Goal: Task Accomplishment & Management: Complete application form

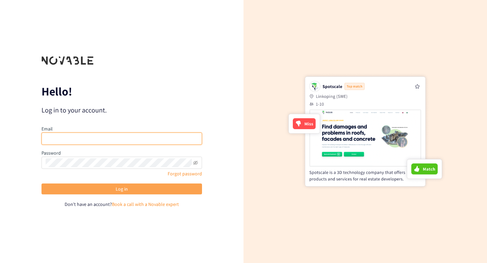
type input "[PERSON_NAME][EMAIL_ADDRESS][DOMAIN_NAME]"
click at [116, 186] on span "Log in" at bounding box center [122, 188] width 12 height 7
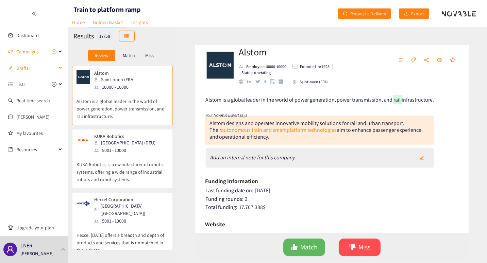
click at [60, 68] on icon at bounding box center [60, 68] width 3 height 0
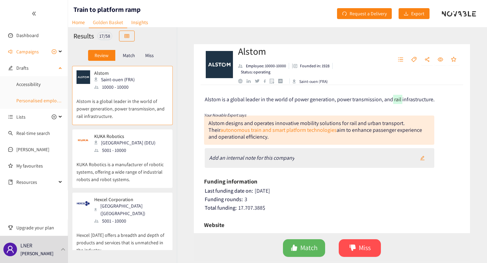
click at [37, 100] on link "Personalised employee benefits" at bounding box center [48, 101] width 65 height 6
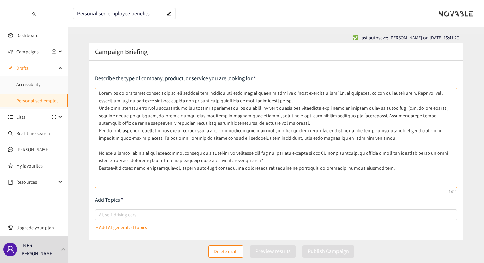
drag, startPoint x: 455, startPoint y: 115, endPoint x: 445, endPoint y: 185, distance: 71.1
click at [445, 185] on textarea at bounding box center [276, 138] width 362 height 100
click at [283, 154] on textarea at bounding box center [276, 138] width 362 height 100
click at [222, 158] on textarea at bounding box center [276, 138] width 362 height 100
click at [235, 161] on textarea at bounding box center [276, 138] width 362 height 100
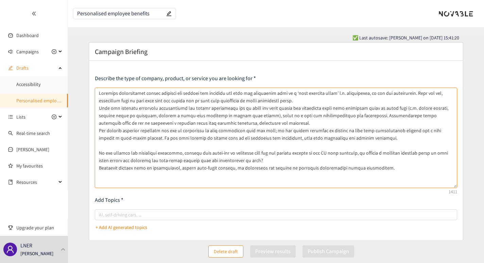
drag, startPoint x: 101, startPoint y: 93, endPoint x: 374, endPoint y: 139, distance: 277.6
click at [374, 139] on textarea at bounding box center [276, 138] width 362 height 100
paste textarea "Employee expectations around benefits and rewards are changing and what was pre…"
click at [218, 169] on textarea at bounding box center [276, 138] width 362 height 100
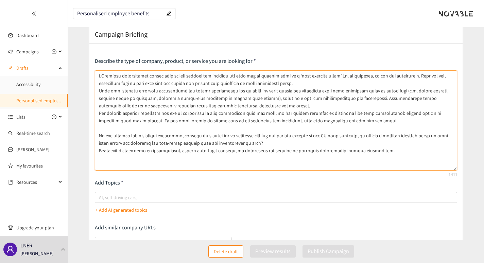
scroll to position [17, 0]
click at [102, 77] on textarea at bounding box center [276, 121] width 362 height 100
click at [163, 128] on textarea at bounding box center [276, 121] width 362 height 100
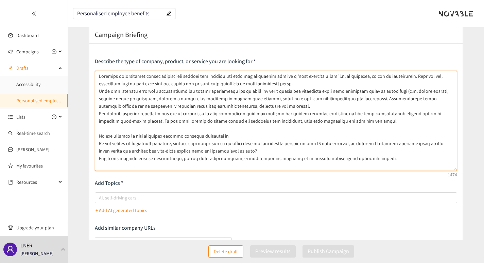
click at [176, 136] on textarea at bounding box center [276, 121] width 362 height 100
click at [196, 135] on textarea at bounding box center [276, 121] width 362 height 100
paste textarea "flexible benefits offer that provides so that all roles across the business can…"
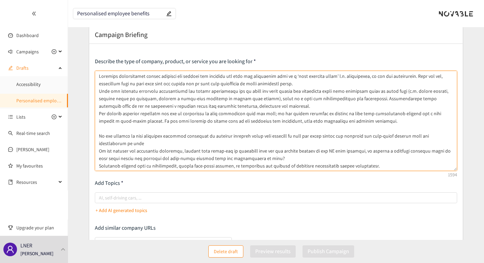
click at [325, 138] on textarea at bounding box center [276, 121] width 362 height 100
click at [452, 136] on textarea at bounding box center [276, 121] width 362 height 100
click at [112, 144] on textarea at bounding box center [276, 121] width 362 height 100
drag, startPoint x: 357, startPoint y: 144, endPoint x: 358, endPoint y: 148, distance: 4.2
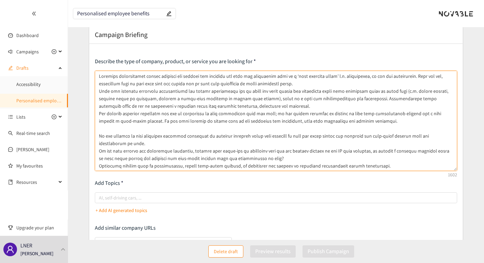
click at [358, 148] on textarea at bounding box center [276, 121] width 362 height 100
click at [382, 144] on textarea at bounding box center [276, 121] width 362 height 100
drag, startPoint x: 209, startPoint y: 137, endPoint x: 453, endPoint y: 137, distance: 244.5
click at [453, 137] on textarea at bounding box center [276, 121] width 362 height 100
click at [390, 144] on textarea at bounding box center [276, 121] width 362 height 100
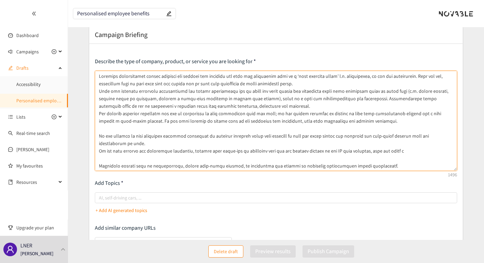
paste textarea "flexible benefits offer that provides so that all roles across our business can…"
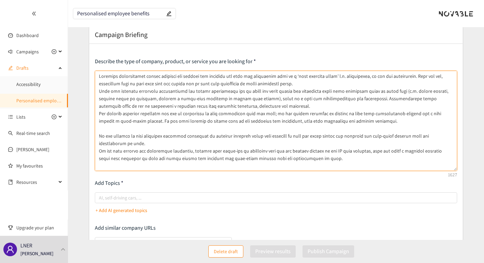
scroll to position [8, 0]
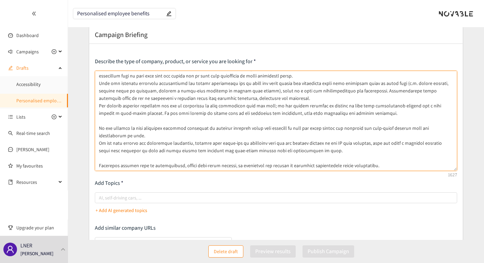
click at [431, 143] on textarea at bounding box center [276, 121] width 362 height 100
click at [121, 149] on textarea at bounding box center [276, 121] width 362 height 100
drag, startPoint x: 168, startPoint y: 152, endPoint x: 141, endPoint y: 150, distance: 27.6
click at [141, 150] on textarea at bounding box center [276, 121] width 362 height 100
drag, startPoint x: 139, startPoint y: 151, endPoint x: 325, endPoint y: 152, distance: 186.0
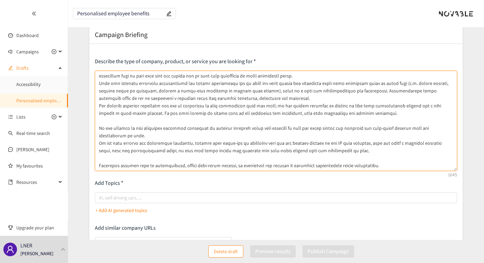
click at [325, 152] on textarea at bounding box center [276, 121] width 362 height 100
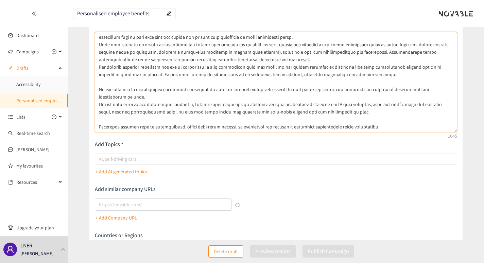
scroll to position [58, 0]
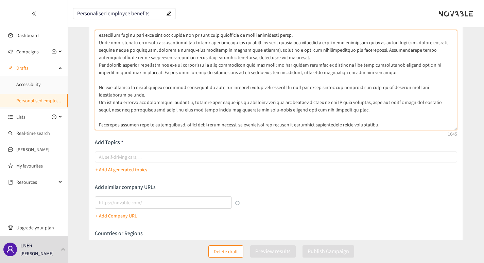
click at [398, 123] on textarea at bounding box center [276, 80] width 362 height 100
paste textarea "• Solutions must be light on administrative duties, automating actions where pr…"
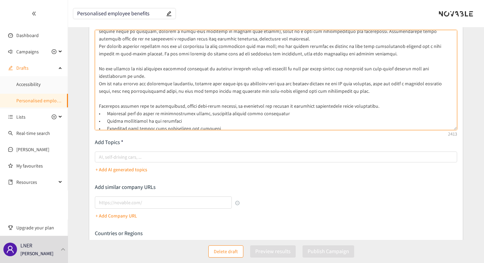
scroll to position [26, 0]
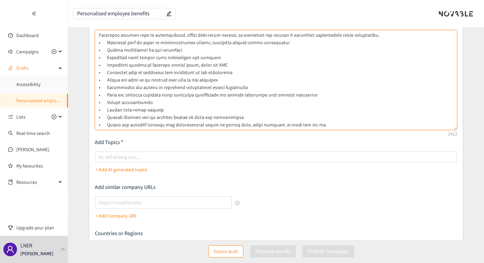
drag, startPoint x: 282, startPoint y: 116, endPoint x: 242, endPoint y: 72, distance: 59.2
click at [242, 72] on textarea at bounding box center [276, 80] width 362 height 100
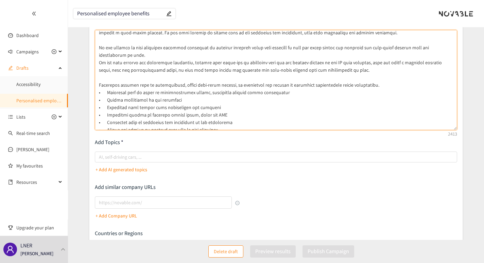
scroll to position [45, 0]
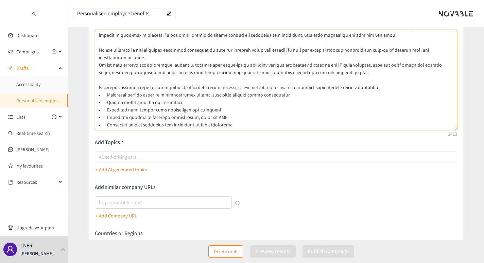
click at [164, 91] on textarea at bounding box center [276, 80] width 362 height 100
drag, startPoint x: 107, startPoint y: 103, endPoint x: 176, endPoint y: 104, distance: 68.4
click at [176, 104] on textarea at bounding box center [276, 80] width 362 height 100
click at [223, 117] on textarea at bounding box center [276, 80] width 362 height 100
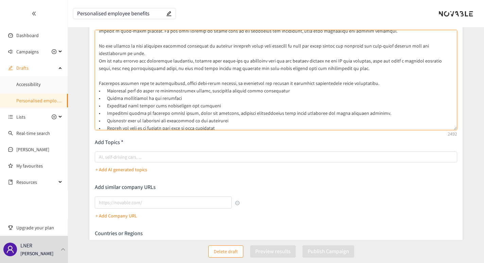
scroll to position [50, 0]
click at [230, 120] on textarea at bounding box center [276, 80] width 362 height 100
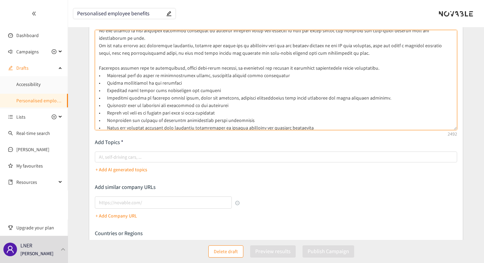
scroll to position [68, 0]
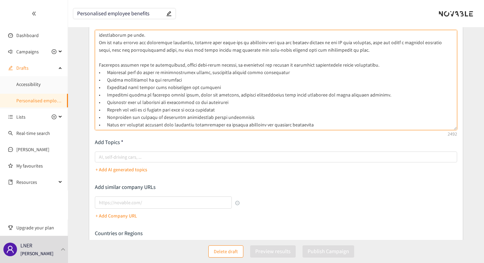
drag, startPoint x: 225, startPoint y: 110, endPoint x: 106, endPoint y: 109, distance: 119.4
click at [106, 109] on textarea at bounding box center [276, 80] width 362 height 100
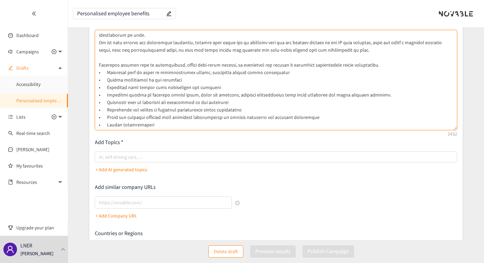
drag, startPoint x: 106, startPoint y: 110, endPoint x: 247, endPoint y: 108, distance: 141.1
click at [247, 108] on textarea at bounding box center [276, 80] width 362 height 100
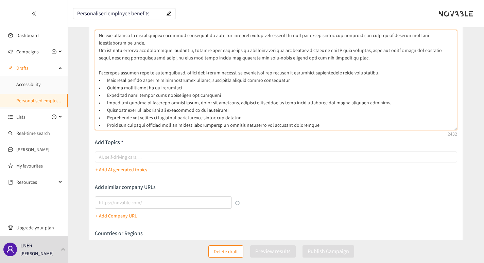
scroll to position [60, 0]
click at [107, 89] on textarea at bounding box center [276, 80] width 362 height 100
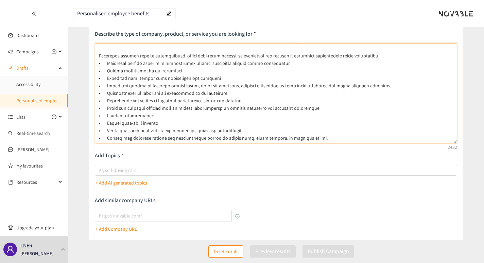
scroll to position [98, 0]
drag, startPoint x: 315, startPoint y: 131, endPoint x: 150, endPoint y: 132, distance: 165.3
click at [150, 132] on textarea at bounding box center [276, 93] width 362 height 100
drag, startPoint x: 315, startPoint y: 130, endPoint x: 209, endPoint y: 131, distance: 106.1
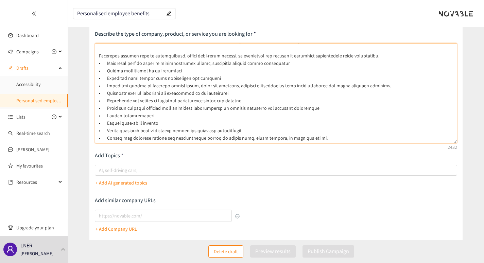
click at [209, 131] on textarea at bounding box center [276, 93] width 362 height 100
click at [106, 131] on textarea at bounding box center [276, 93] width 362 height 100
click at [107, 100] on textarea at bounding box center [276, 93] width 362 height 100
click at [107, 130] on textarea at bounding box center [276, 93] width 362 height 100
click at [248, 130] on textarea at bounding box center [276, 93] width 362 height 100
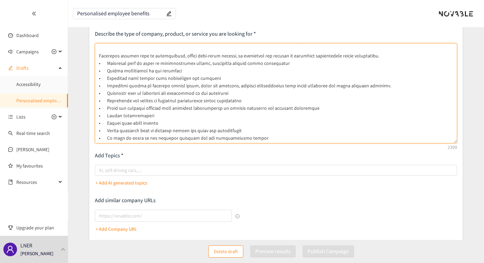
drag, startPoint x: 245, startPoint y: 124, endPoint x: 96, endPoint y: 86, distance: 153.6
click at [96, 86] on textarea at bounding box center [276, 93] width 362 height 100
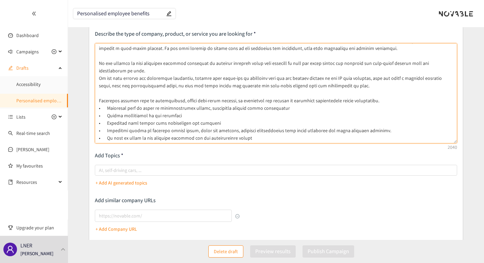
scroll to position [53, 0]
click at [128, 109] on textarea at bounding box center [276, 93] width 362 height 100
drag, startPoint x: 178, startPoint y: 108, endPoint x: 91, endPoint y: 108, distance: 86.7
click at [91, 108] on div "Describe the type of company, product, or service you are looking for Add Topic…" at bounding box center [275, 174] width 373 height 316
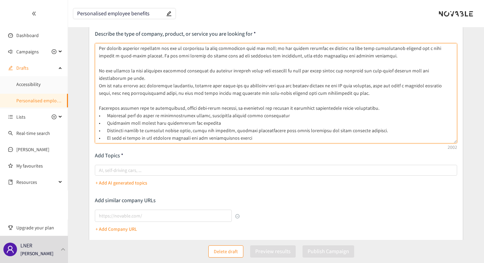
scroll to position [45, 0]
click at [106, 108] on textarea at bounding box center [276, 93] width 362 height 100
click at [109, 130] on textarea at bounding box center [276, 93] width 362 height 100
click at [148, 124] on textarea at bounding box center [276, 93] width 362 height 100
drag, startPoint x: 148, startPoint y: 124, endPoint x: 128, endPoint y: 125, distance: 20.5
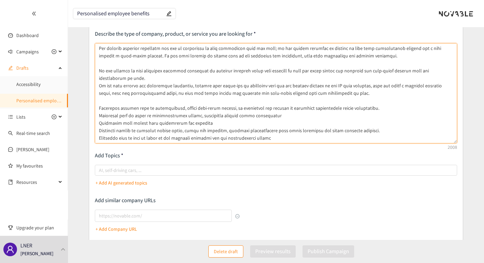
click at [128, 125] on textarea at bounding box center [276, 93] width 362 height 100
click at [146, 123] on textarea at bounding box center [276, 93] width 362 height 100
click at [161, 122] on textarea at bounding box center [276, 93] width 362 height 100
click at [162, 102] on textarea at bounding box center [276, 93] width 362 height 100
drag, startPoint x: 162, startPoint y: 102, endPoint x: 141, endPoint y: 116, distance: 25.4
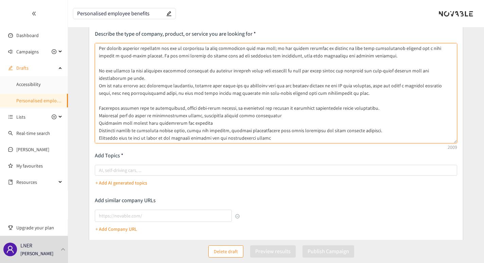
click at [141, 116] on textarea at bounding box center [276, 93] width 362 height 100
click at [150, 124] on textarea at bounding box center [276, 93] width 362 height 100
drag, startPoint x: 150, startPoint y: 124, endPoint x: 143, endPoint y: 123, distance: 7.3
click at [143, 123] on textarea at bounding box center [276, 93] width 362 height 100
click at [151, 123] on textarea at bounding box center [276, 93] width 362 height 100
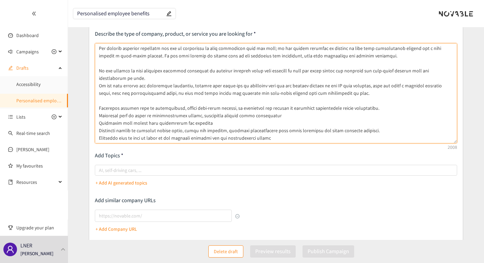
click at [311, 133] on textarea at bounding box center [276, 93] width 362 height 100
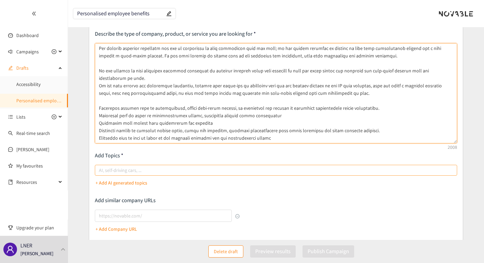
click at [149, 172] on div at bounding box center [273, 170] width 352 height 8
type textarea "Loremips dolorsitamet consec adipisci eli seddoei tem incididu utl etdo mag ali…"
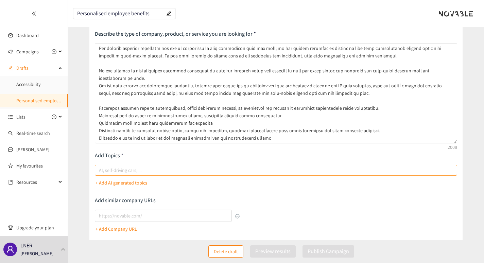
click at [100, 172] on input "AI, self-driving cars, ..." at bounding box center [99, 170] width 1 height 8
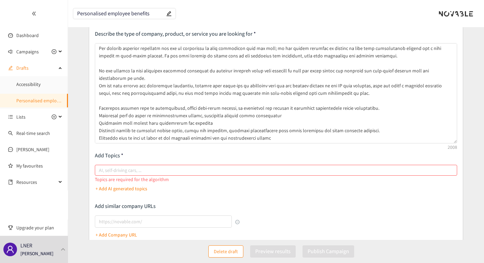
click at [119, 183] on button "+ Add AI generated topics" at bounding box center [122, 188] width 52 height 11
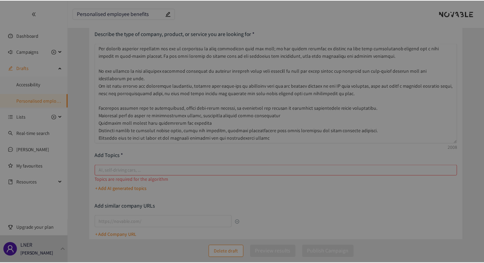
scroll to position [38, 0]
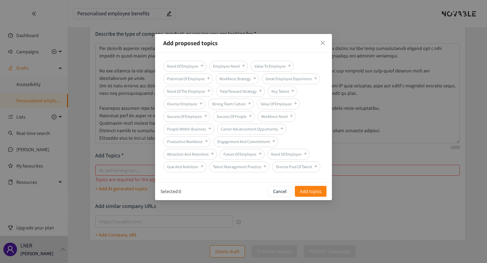
click at [125, 221] on div "Add proposed topics Need Of Employee Employee Need Value To Employee Potential …" at bounding box center [243, 131] width 487 height 263
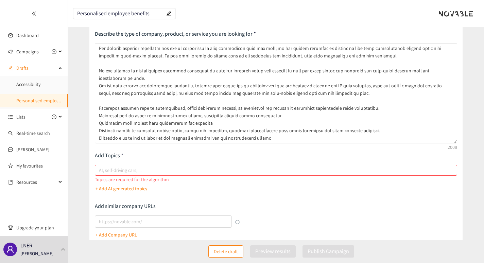
scroll to position [45, 0]
click at [138, 218] on input "lookalikes url" at bounding box center [163, 222] width 137 height 12
paste input "[URL][DOMAIN_NAME]"
type input "[URL][DOMAIN_NAME]"
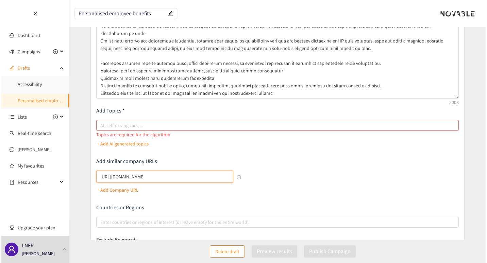
scroll to position [90, 0]
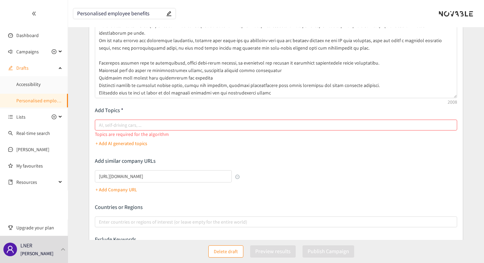
click at [193, 190] on div "[URL][DOMAIN_NAME] + Add Company URL" at bounding box center [167, 182] width 145 height 25
click at [117, 188] on p "+ Add Company URL" at bounding box center [116, 189] width 41 height 7
click at [110, 128] on div at bounding box center [273, 125] width 352 height 8
click at [100, 128] on input "AI, self-driving cars, ..." at bounding box center [99, 125] width 1 height 8
type input "Employee Benefit"
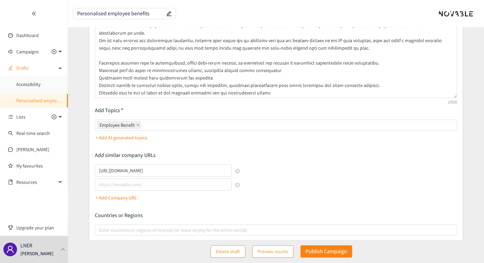
click at [111, 135] on p "+ Add AI generated topics" at bounding box center [122, 137] width 52 height 7
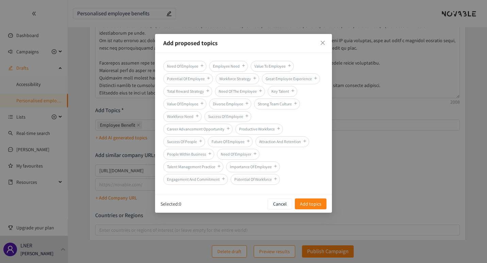
click at [238, 81] on span "Workforce Strategy" at bounding box center [238, 78] width 44 height 11
click at [289, 142] on span "Attraction And Retention" at bounding box center [282, 141] width 54 height 11
click at [146, 127] on div "Add proposed topics Need Of Employee Employee Need Value To Employee Potential …" at bounding box center [243, 131] width 487 height 263
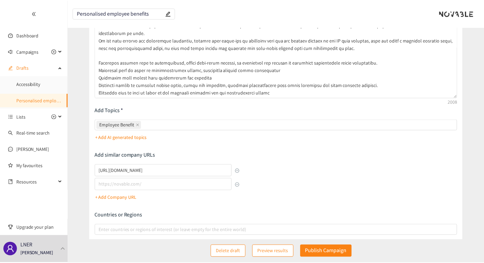
scroll to position [45, 0]
click at [126, 141] on p "+ Add AI generated topics" at bounding box center [122, 137] width 52 height 7
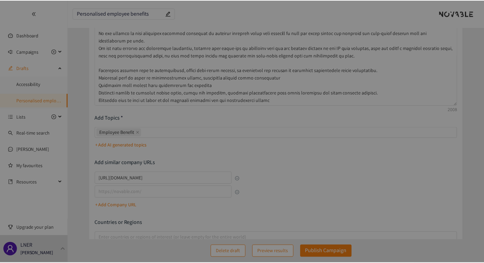
scroll to position [38, 0]
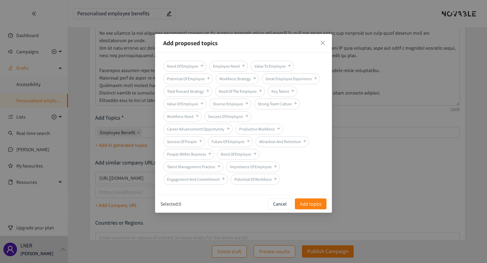
click at [290, 143] on span "Attraction And Retention" at bounding box center [282, 141] width 54 height 11
click at [234, 138] on span "Future Of Employee" at bounding box center [230, 141] width 45 height 11
click at [181, 119] on span "Workforce Need" at bounding box center [182, 116] width 38 height 11
click at [186, 87] on span "Total Reward Strategy" at bounding box center [187, 91] width 49 height 11
click at [294, 81] on span "Great Employee Experience" at bounding box center [291, 78] width 58 height 11
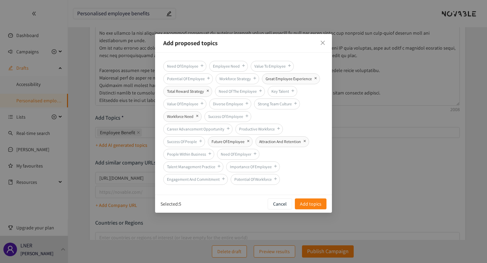
click at [219, 66] on span "Employee Need" at bounding box center [228, 66] width 39 height 11
click at [182, 64] on span "Need Of Employee" at bounding box center [184, 66] width 43 height 11
click at [245, 88] on span "Need Of The Employee" at bounding box center [240, 91] width 50 height 11
click at [182, 101] on span "Value Of Employee" at bounding box center [184, 104] width 43 height 11
click at [312, 205] on span "Add topics" at bounding box center [310, 203] width 21 height 7
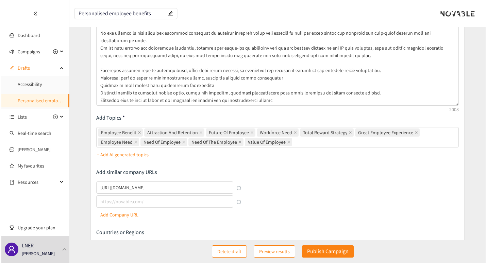
scroll to position [45, 0]
click at [118, 154] on p "+ Add AI generated topics" at bounding box center [122, 154] width 52 height 7
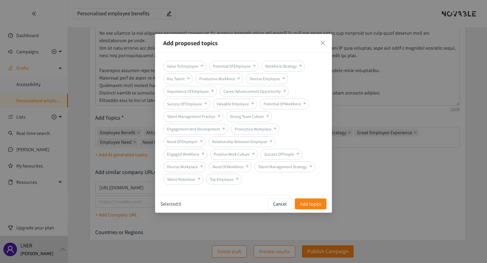
click at [172, 139] on span "Need Of Employer" at bounding box center [184, 141] width 43 height 11
click at [314, 203] on span "Add topics" at bounding box center [310, 203] width 21 height 7
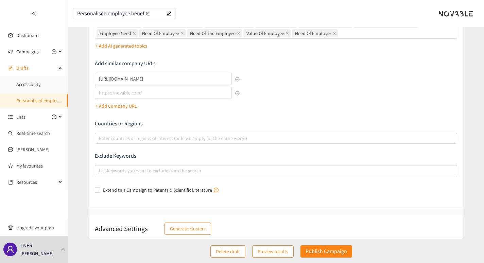
scroll to position [193, 0]
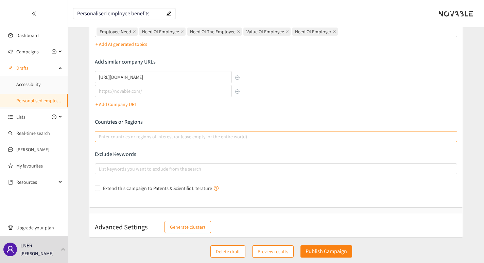
click at [128, 135] on div at bounding box center [273, 137] width 352 height 8
click at [100, 135] on input "Enter countries or regions of interest (or leave empty for the entire world)" at bounding box center [99, 137] width 1 height 8
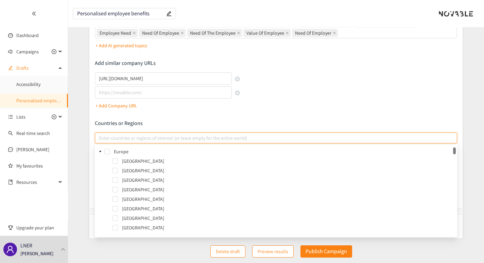
scroll to position [191, 0]
click at [120, 141] on div at bounding box center [273, 138] width 352 height 8
click at [100, 141] on input "Enter countries or regions of interest (or leave empty for the entire world)" at bounding box center [99, 138] width 1 height 8
click at [116, 181] on span at bounding box center [115, 181] width 5 height 5
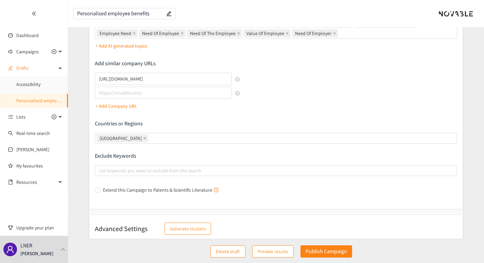
click at [417, 116] on div "Describe the type of company, product, or service you are looking for Add Topic…" at bounding box center [276, 40] width 362 height 312
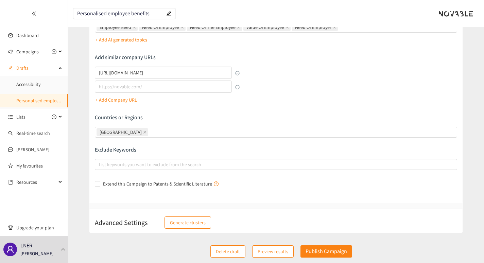
click at [270, 250] on span "Preview results" at bounding box center [273, 251] width 31 height 7
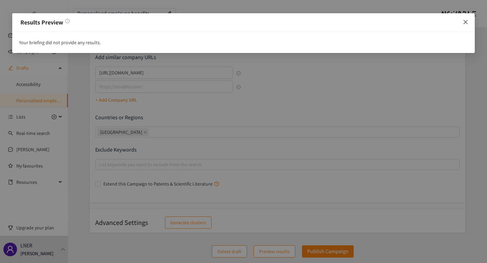
click at [466, 22] on icon "close" at bounding box center [465, 22] width 4 height 4
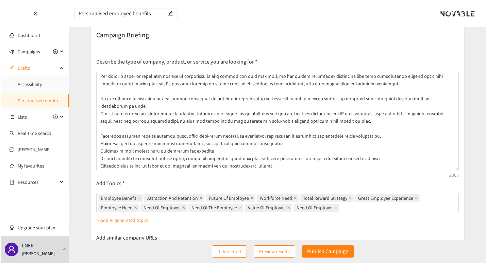
scroll to position [45, 0]
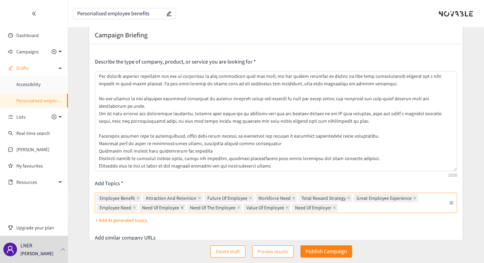
click at [181, 208] on icon "close" at bounding box center [182, 207] width 3 height 3
click at [339, 208] on input "Employee Benefit Attraction And Retention Future Of Employee Workforce Need Tot…" at bounding box center [339, 208] width 1 height 8
click at [189, 208] on icon "close" at bounding box center [190, 207] width 3 height 3
click at [291, 208] on input "Employee Benefit, Attraction And Retention, Future Of Employee, Workforce Need,…" at bounding box center [291, 208] width 1 height 8
click at [181, 208] on icon "close" at bounding box center [182, 207] width 3 height 3
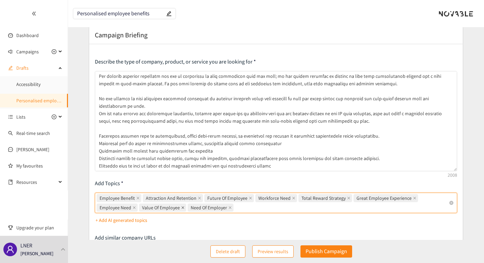
click at [235, 208] on input "Employee Benefit, Attraction And Retention, Future Of Employee, Workforce Need,…" at bounding box center [235, 208] width 1 height 8
click at [292, 198] on icon "close" at bounding box center [293, 198] width 3 height 3
click at [188, 204] on input "Employee Benefit, Attraction And Retention, Future Of Employee, Workforce Need,…" at bounding box center [186, 208] width 1 height 8
click at [264, 254] on span "Preview results" at bounding box center [273, 251] width 31 height 7
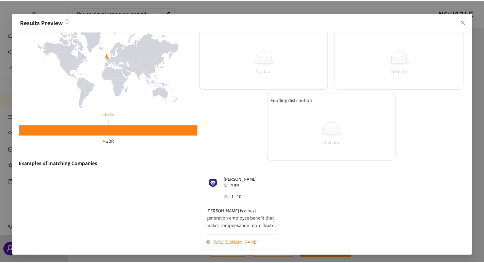
scroll to position [24, 0]
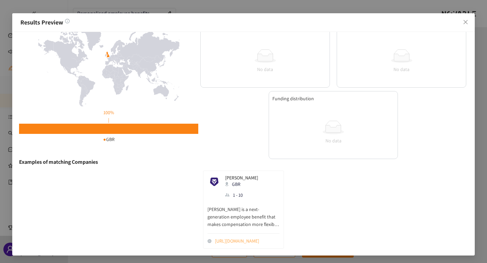
click at [232, 238] on link "[URL][DOMAIN_NAME]" at bounding box center [247, 240] width 65 height 7
click at [465, 23] on icon "close" at bounding box center [465, 21] width 5 height 5
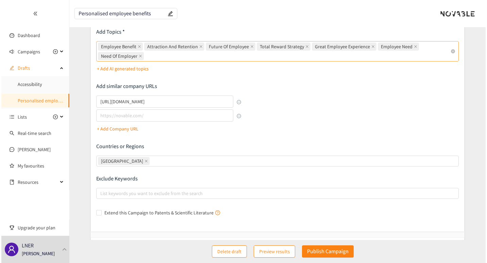
scroll to position [182, 0]
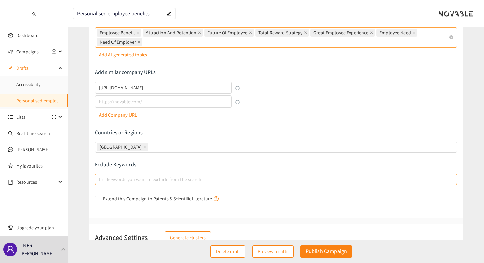
click at [109, 181] on div at bounding box center [273, 179] width 352 height 8
click at [100, 181] on input "List keywords you want to exclude from the search" at bounding box center [99, 179] width 1 height 8
type input "Cashback"
type input "Company credit card"
type input "P"
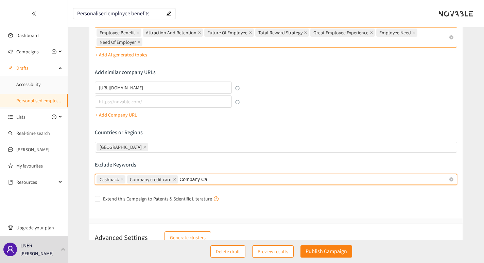
type input "Company Car"
click at [270, 252] on span "Preview results" at bounding box center [273, 251] width 31 height 7
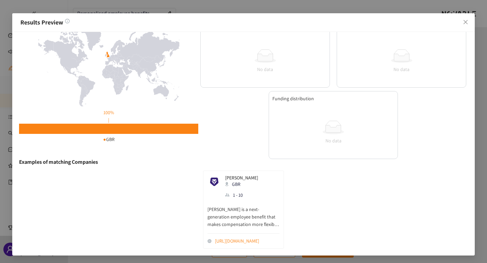
scroll to position [0, 0]
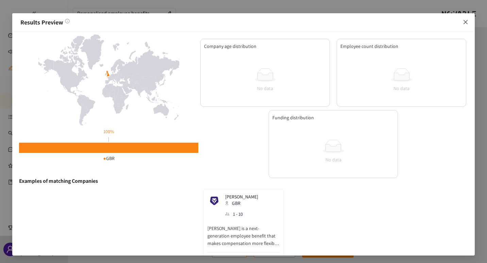
click at [464, 23] on icon "close" at bounding box center [465, 22] width 4 height 4
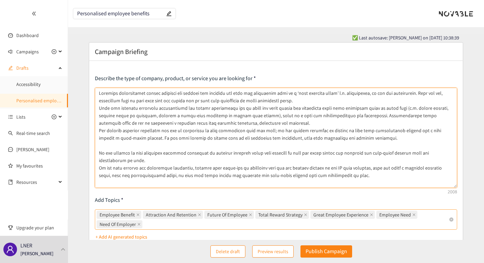
click at [409, 139] on textarea at bounding box center [276, 138] width 362 height 100
click at [365, 140] on textarea at bounding box center [276, 138] width 362 height 100
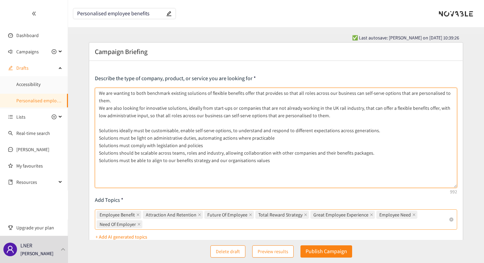
type textarea "We are wanting to both benchmark existing solutions of flexible benefits offer …"
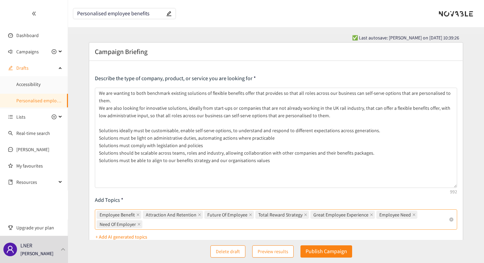
click at [270, 250] on span "Preview results" at bounding box center [273, 251] width 31 height 7
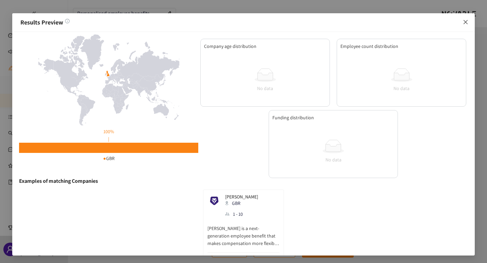
click at [465, 21] on icon "close" at bounding box center [465, 21] width 5 height 5
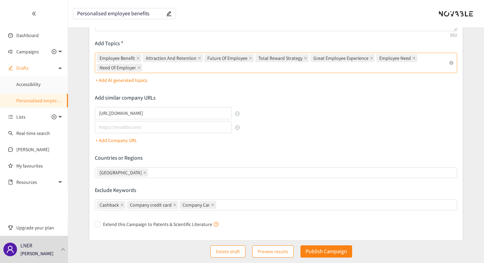
scroll to position [178, 0]
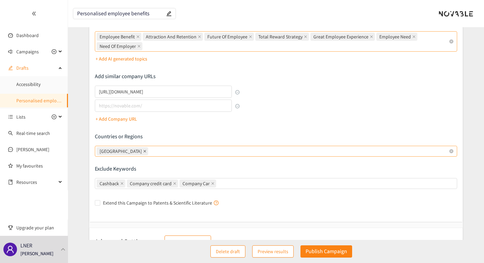
click at [143, 152] on icon "close" at bounding box center [144, 151] width 3 height 3
click at [150, 152] on input "[GEOGRAPHIC_DATA]" at bounding box center [150, 151] width 1 height 8
click at [134, 152] on div at bounding box center [273, 151] width 352 height 8
click at [100, 152] on input "Enter countries or regions of interest (or leave empty for the entire world)" at bounding box center [99, 151] width 1 height 8
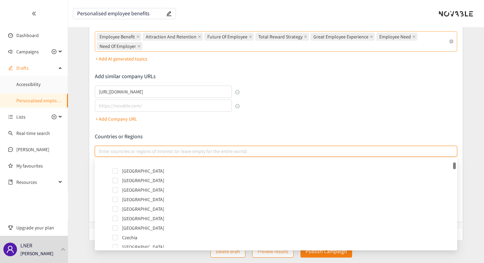
scroll to position [0, 0]
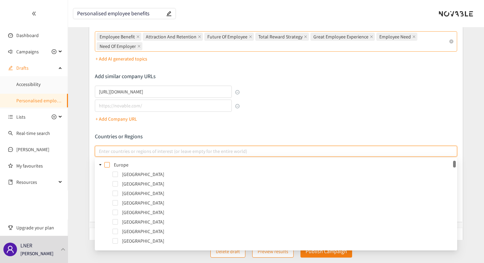
click at [108, 165] on span at bounding box center [106, 164] width 5 height 5
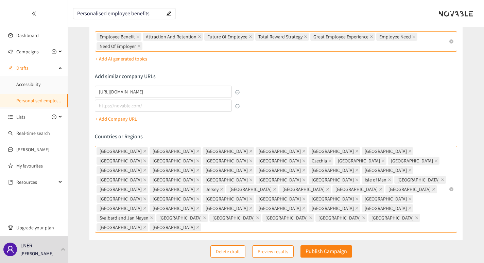
click at [73, 211] on form "Campaign Briefing Describe the type of company, product, or service you are loo…" at bounding box center [276, 96] width 416 height 465
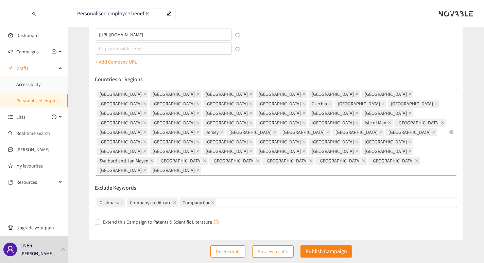
click at [263, 255] on span "Preview results" at bounding box center [273, 251] width 31 height 7
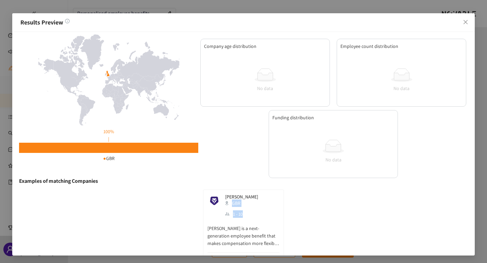
drag, startPoint x: 297, startPoint y: 216, endPoint x: 301, endPoint y: 205, distance: 11.7
click at [301, 205] on div "Aslan GBR 1 - 10 [PERSON_NAME] is a next-generation employee benefit that makes…" at bounding box center [243, 229] width 449 height 78
click at [469, 26] on span "Close" at bounding box center [465, 22] width 18 height 18
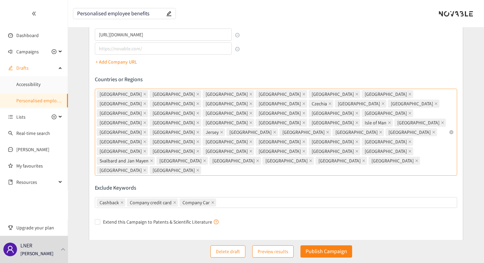
click at [380, 134] on div "[GEOGRAPHIC_DATA] [GEOGRAPHIC_DATA] [GEOGRAPHIC_DATA] [GEOGRAPHIC_DATA] [GEOGRA…" at bounding box center [273, 132] width 352 height 86
click at [204, 166] on input "[GEOGRAPHIC_DATA] [GEOGRAPHIC_DATA] [GEOGRAPHIC_DATA] [GEOGRAPHIC_DATA] [GEOGRA…" at bounding box center [203, 170] width 1 height 8
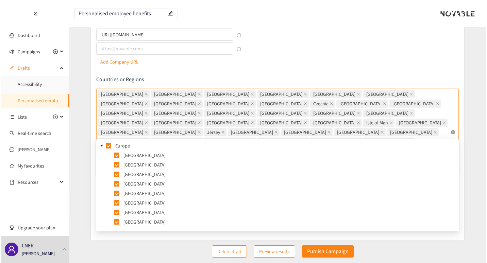
scroll to position [197, 0]
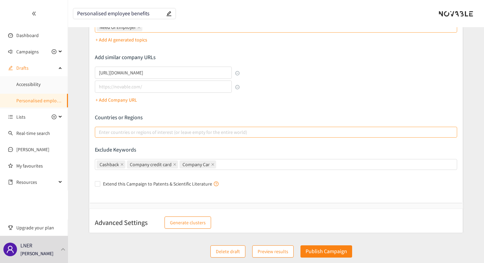
click at [271, 250] on span "Preview results" at bounding box center [273, 251] width 31 height 7
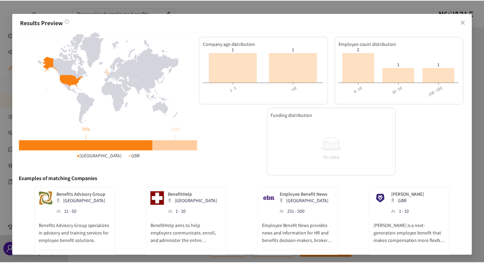
scroll to position [0, 0]
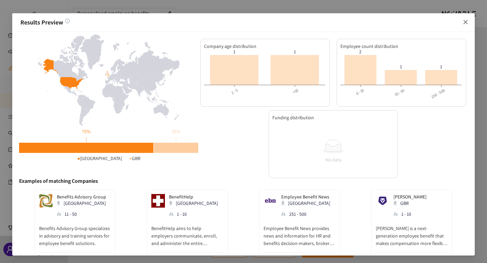
click at [466, 22] on icon "close" at bounding box center [465, 22] width 4 height 4
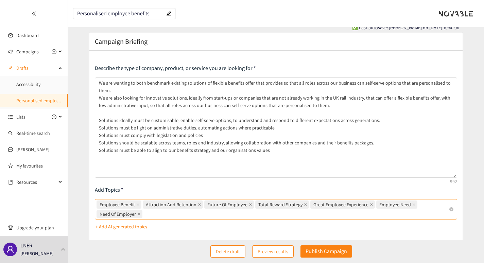
scroll to position [9, 0]
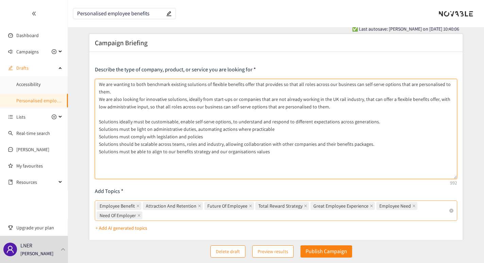
click at [180, 165] on textarea "We are wanting to both benchmark existing solutions of flexible benefits offer …" at bounding box center [276, 129] width 362 height 100
click at [235, 148] on textarea "We are wanting to both benchmark existing solutions of flexible benefits offer …" at bounding box center [276, 129] width 362 height 100
click at [247, 177] on textarea "We are wanting to both benchmark existing solutions of flexible benefits offer …" at bounding box center [276, 129] width 362 height 100
type textarea "We are wanting to both benchmark existing solutions of flexible benefits offer …"
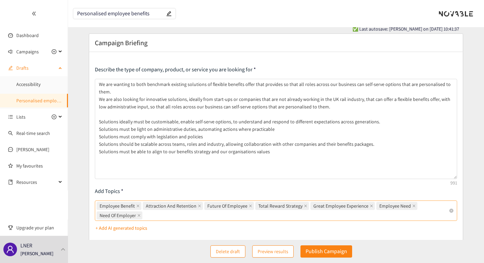
click at [60, 67] on icon at bounding box center [60, 67] width 3 height 0
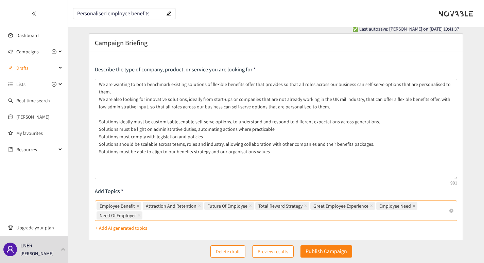
click at [187, 250] on div "Delete draft Preview results Publish Campaign" at bounding box center [276, 251] width 416 height 23
click at [63, 68] on div "Drafts" at bounding box center [34, 68] width 68 height 14
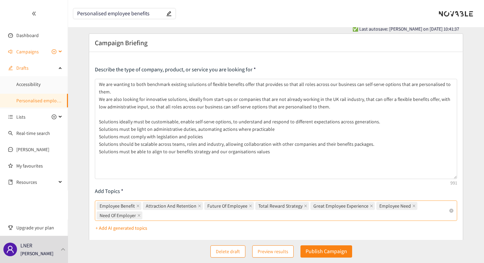
click at [51, 49] on span "Campaigns" at bounding box center [36, 52] width 40 height 14
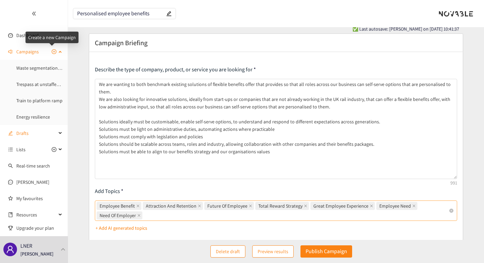
click at [52, 50] on icon "plus-circle" at bounding box center [54, 51] width 5 height 5
type input "Campaign Title"
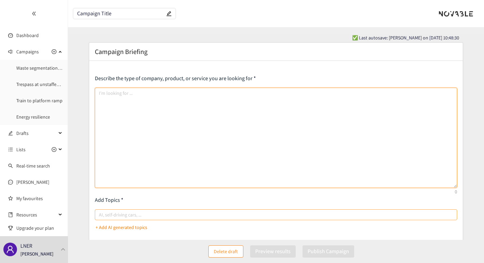
click at [133, 108] on textarea at bounding box center [276, 138] width 362 height 100
paste textarea "The rail industry is undergoing a large transition to bring rail operators into…"
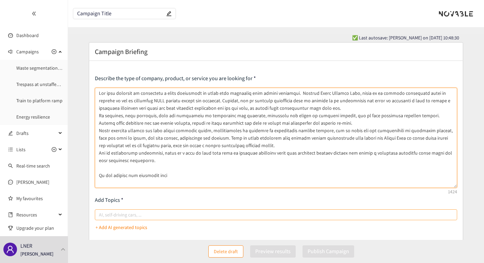
paste textarea "• Integrate people related systems, across multiple organisations, so that it p…"
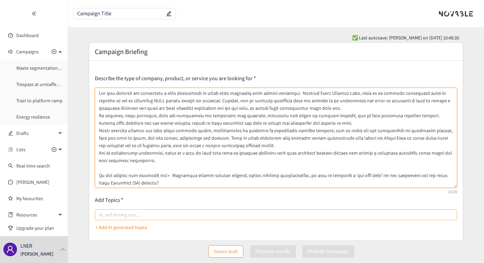
scroll to position [21, 0]
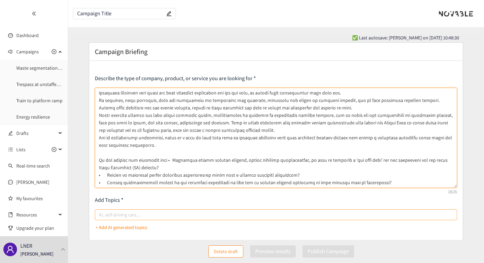
click at [170, 154] on textarea at bounding box center [276, 138] width 362 height 100
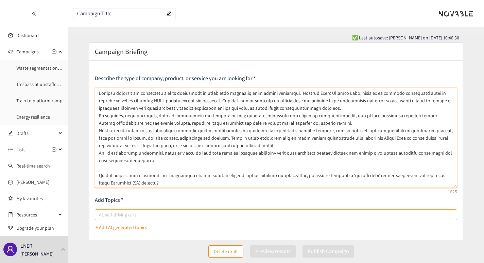
click at [138, 136] on textarea at bounding box center [276, 138] width 362 height 100
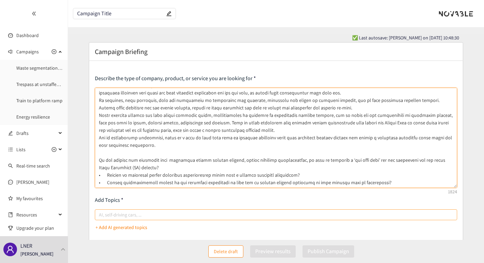
scroll to position [23, 0]
click at [187, 159] on textarea at bounding box center [276, 138] width 362 height 100
click at [164, 152] on textarea at bounding box center [276, 138] width 362 height 100
click at [153, 153] on textarea at bounding box center [276, 138] width 362 height 100
click at [340, 161] on textarea at bounding box center [276, 138] width 362 height 100
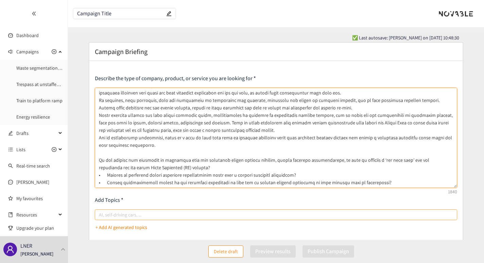
click at [107, 169] on textarea at bounding box center [276, 138] width 362 height 100
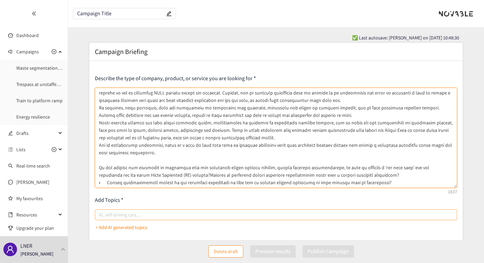
scroll to position [15, 0]
click at [365, 167] on textarea at bounding box center [276, 138] width 362 height 100
click at [324, 178] on textarea at bounding box center [276, 138] width 362 height 100
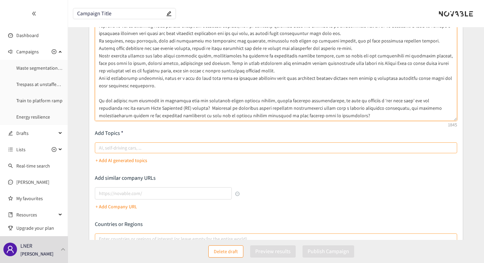
scroll to position [67, 0]
click at [169, 101] on textarea at bounding box center [276, 70] width 362 height 100
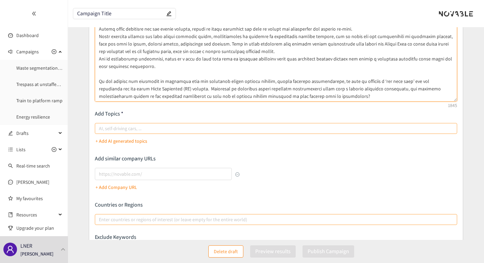
scroll to position [86, 0]
click at [147, 128] on div at bounding box center [273, 129] width 352 height 8
click at [100, 128] on input "AI, self-driving cars, ..." at bounding box center [99, 129] width 1 height 8
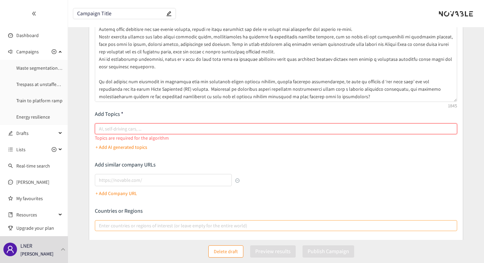
click at [124, 144] on p "+ Add AI generated topics" at bounding box center [122, 147] width 52 height 7
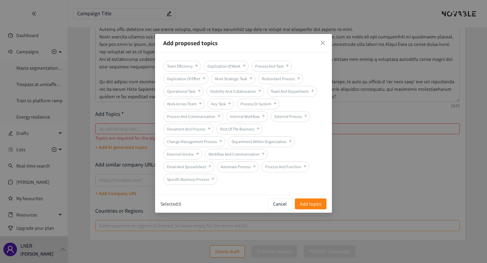
click at [134, 100] on div "Add proposed topics Team Efficiency Duplication Of Work Process And Task Duplic…" at bounding box center [243, 131] width 487 height 263
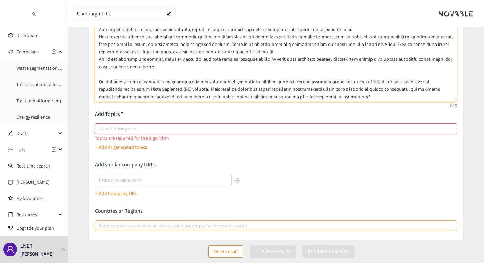
click at [148, 98] on textarea at bounding box center [276, 52] width 362 height 100
paste textarea "• Solutions must with GDPR and information security • Solutions must be able to…"
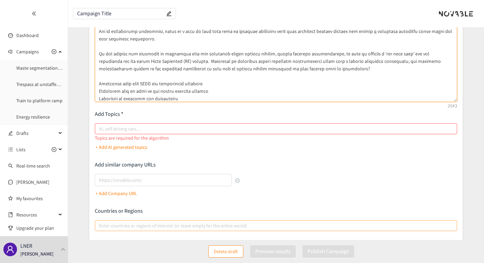
scroll to position [43, 0]
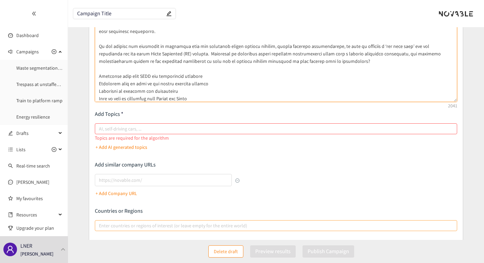
drag, startPoint x: 193, startPoint y: 98, endPoint x: 156, endPoint y: 97, distance: 37.1
click at [156, 97] on textarea at bounding box center [276, 52] width 362 height 100
click at [127, 130] on div at bounding box center [273, 129] width 352 height 8
type textarea "The rail industry is undergoing a large transition to bring rail operators into…"
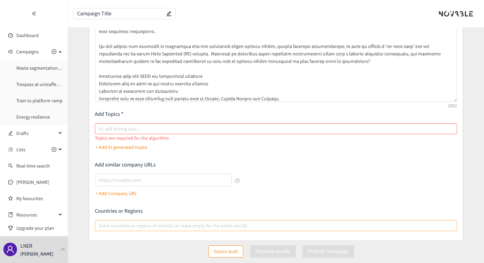
click at [100, 130] on input "AI, self-driving cars, ..." at bounding box center [99, 129] width 1 height 8
click at [125, 148] on p "+ Add AI generated topics" at bounding box center [122, 147] width 52 height 7
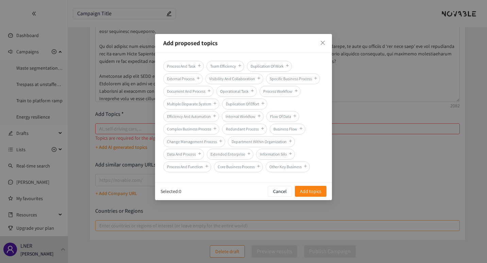
click at [210, 102] on span "Multiple Disparate System" at bounding box center [191, 104] width 56 height 11
click at [313, 193] on span "Add topics" at bounding box center [310, 191] width 21 height 7
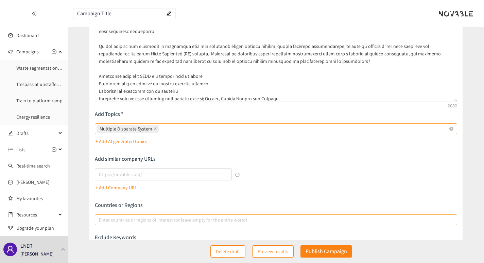
click at [175, 129] on div "Multiple Disparate System" at bounding box center [273, 129] width 352 height 10
click at [162, 129] on input "Multiple Disparate System" at bounding box center [160, 129] width 1 height 8
type input "Integration"
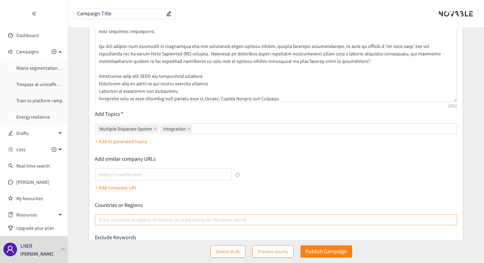
click at [129, 142] on p "+ Add AI generated topics" at bounding box center [122, 141] width 52 height 7
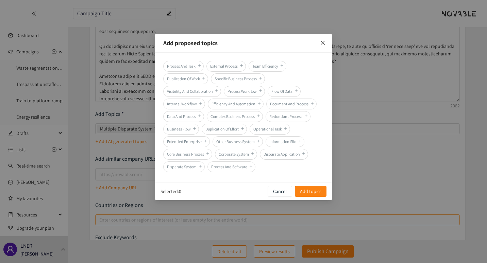
click at [321, 44] on icon "close" at bounding box center [323, 43] width 4 height 4
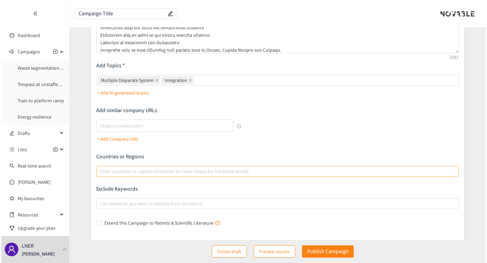
scroll to position [135, 0]
click at [265, 252] on span "Preview results" at bounding box center [273, 251] width 31 height 7
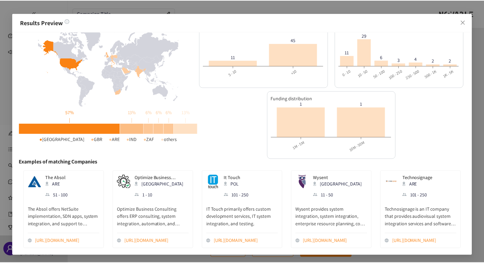
scroll to position [24, 0]
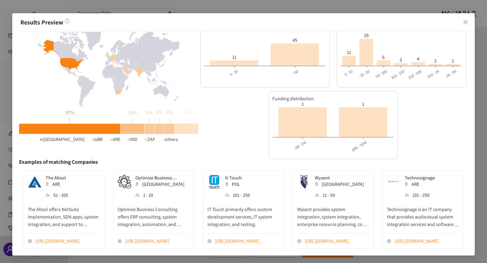
click at [457, 131] on div "Funding distribution 1M - 5M 10M - 50M 1M - 5M 10M - 50M 1 1" at bounding box center [333, 125] width 269 height 68
click at [484, 138] on div "Results Preview 57 % | 13 % | 6 % | 6 % | 6 % | 13 % | ● [GEOGRAPHIC_DATA] ● GB…" at bounding box center [243, 131] width 487 height 263
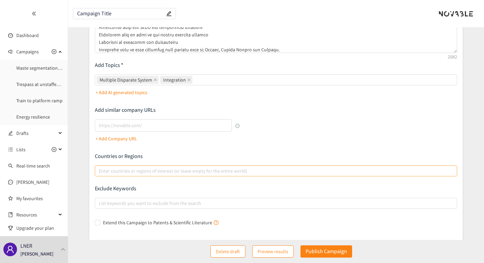
click at [280, 253] on span "Preview results" at bounding box center [273, 251] width 31 height 7
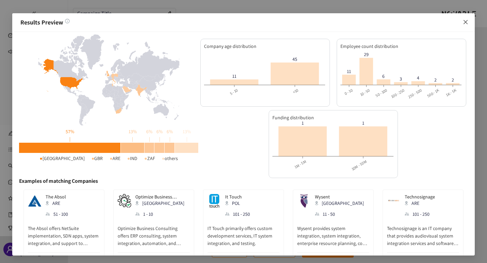
click at [465, 22] on icon "close" at bounding box center [465, 22] width 4 height 4
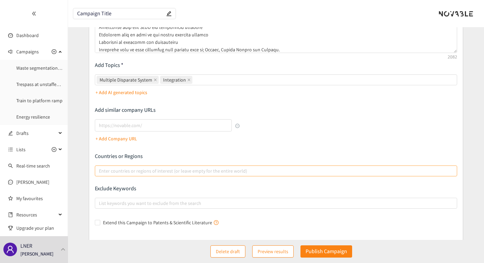
click at [128, 174] on div at bounding box center [273, 171] width 352 height 8
click at [100, 174] on input "Enter countries or regions of interest (or leave empty for the entire world)" at bounding box center [99, 171] width 1 height 8
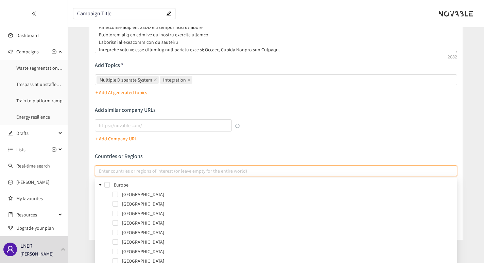
click at [108, 192] on span at bounding box center [108, 194] width 8 height 8
click at [107, 186] on span at bounding box center [106, 184] width 5 height 5
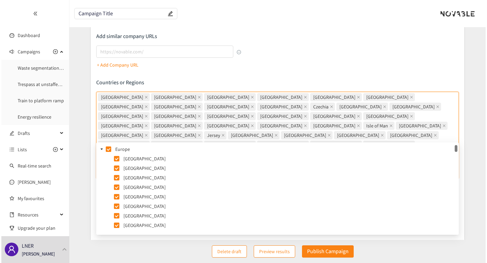
scroll to position [209, 0]
click at [273, 254] on span "Preview results" at bounding box center [273, 251] width 31 height 7
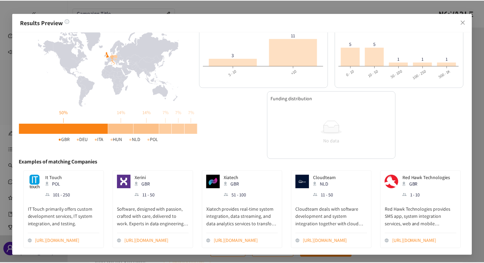
scroll to position [24, 0]
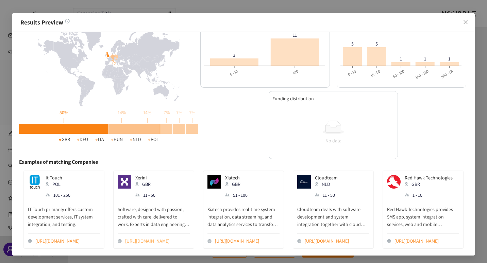
click at [153, 238] on link "[URL][DOMAIN_NAME]" at bounding box center [157, 240] width 65 height 7
click at [463, 23] on icon "close" at bounding box center [465, 21] width 5 height 5
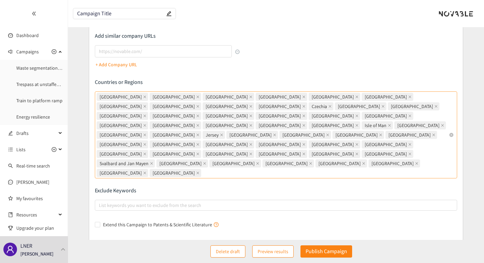
click at [440, 129] on div "[GEOGRAPHIC_DATA] [GEOGRAPHIC_DATA] [GEOGRAPHIC_DATA] [GEOGRAPHIC_DATA] [GEOGRA…" at bounding box center [273, 135] width 352 height 86
click at [204, 169] on input "[GEOGRAPHIC_DATA] [GEOGRAPHIC_DATA] [GEOGRAPHIC_DATA] [GEOGRAPHIC_DATA] [GEOGRA…" at bounding box center [203, 173] width 1 height 8
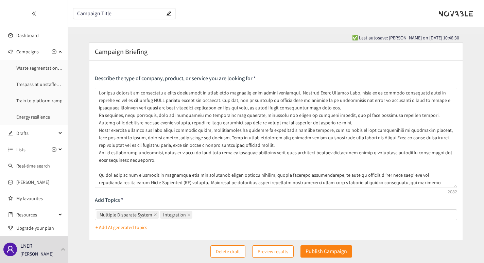
scroll to position [0, 0]
click at [119, 12] on input "Campaign Title" at bounding box center [121, 14] width 88 height 6
paste input "Group People System integration"
type input "Group People System integration"
click at [169, 32] on section "Group People System integration ✅ Last autosave: [PERSON_NAME] on [DATE] 10:54:…" at bounding box center [276, 218] width 416 height 437
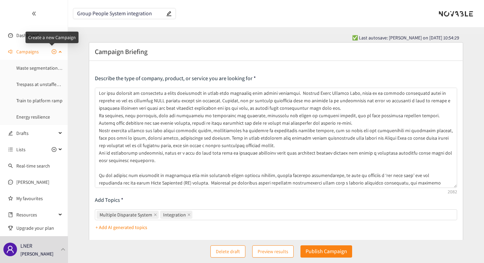
click at [53, 51] on icon "plus-circle" at bounding box center [54, 52] width 2 height 2
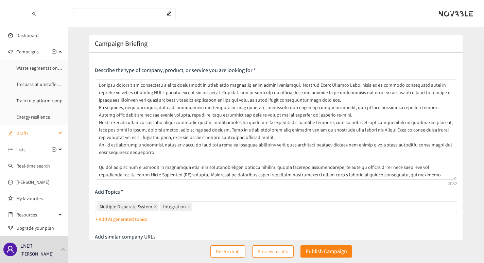
click at [58, 132] on div "Drafts" at bounding box center [34, 133] width 68 height 14
click at [36, 118] on link "Campaign Title" at bounding box center [31, 117] width 30 height 6
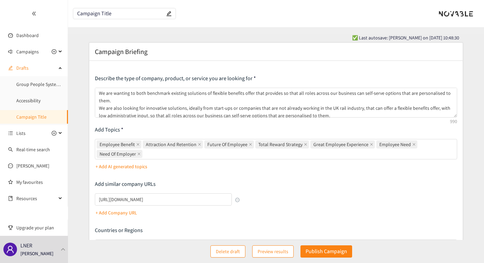
click at [114, 14] on input "Campaign Title" at bounding box center [121, 14] width 88 height 6
click at [33, 85] on link "Group People System integration" at bounding box center [49, 84] width 67 height 6
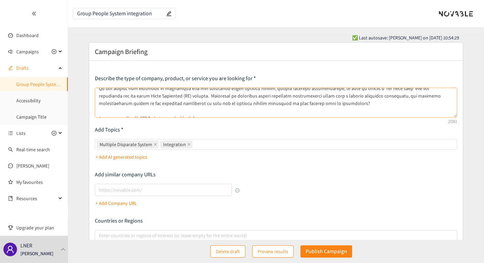
scroll to position [86, 0]
click at [39, 118] on link "Campaign Title" at bounding box center [31, 117] width 30 height 6
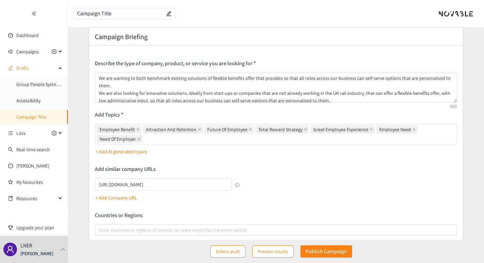
click at [116, 12] on input "Campaign Title" at bounding box center [121, 14] width 88 height 6
click at [78, 63] on form "Campaign Briefing Describe the type of company, product, or service you are loo…" at bounding box center [276, 179] width 416 height 304
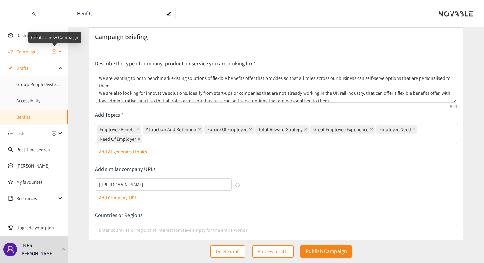
click at [53, 51] on icon "plus-circle" at bounding box center [54, 51] width 5 height 5
type input "Campaign Title"
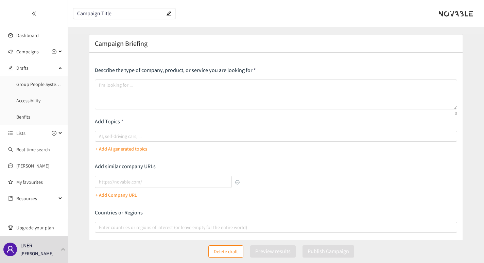
click at [111, 15] on input "Campaign Title" at bounding box center [121, 14] width 88 height 6
type input "Skill Mapping and role forecasting"
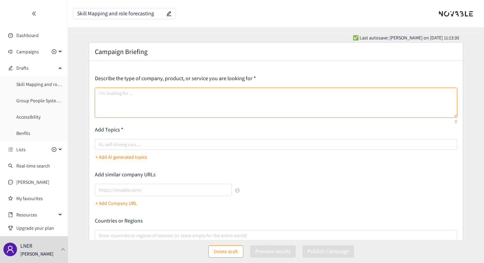
paste textarea "As technology is currently evolving rapidly, roles are moving in both their sco…"
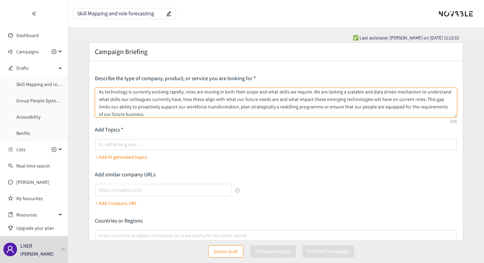
scroll to position [9, 0]
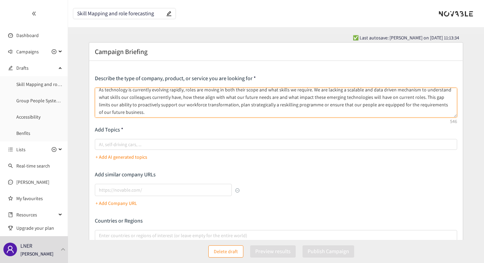
click at [274, 98] on textarea "As technology is currently evolving rapidly, roles are moving in both their sco…" at bounding box center [276, 103] width 362 height 30
drag, startPoint x: 274, startPoint y: 98, endPoint x: 261, endPoint y: 103, distance: 13.3
click at [261, 103] on textarea "As technology is currently evolving rapidly, roles are moving in both their sco…" at bounding box center [276, 103] width 362 height 30
click at [268, 101] on textarea "As technology is currently evolving rapidly, roles are moving in both their sco…" at bounding box center [276, 103] width 362 height 30
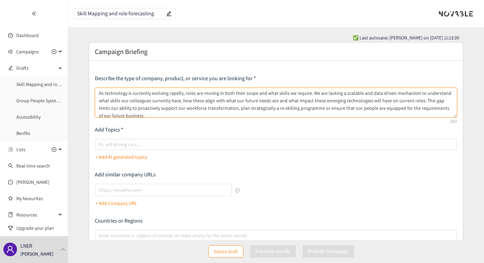
scroll to position [11, 0]
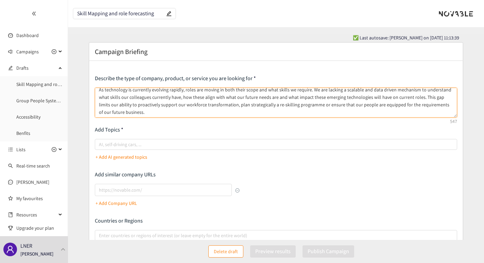
click at [154, 109] on textarea "As technology is currently evolving rapidly, roles are moving in both their sco…" at bounding box center [276, 103] width 362 height 30
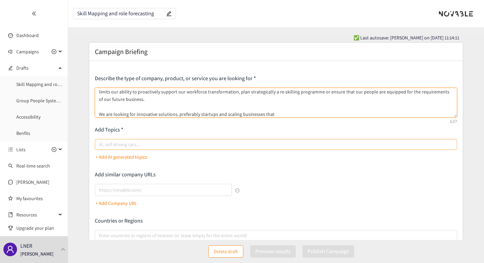
paste textarea "• extract and map current skills across our organisations using existing data s…"
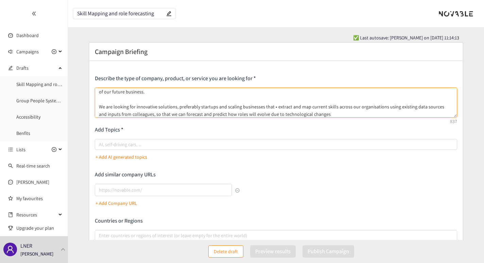
click at [272, 107] on textarea "As technology is currently evolving rapidly, roles are moving in both their sco…" at bounding box center [276, 103] width 362 height 30
click at [332, 115] on textarea "As technology is currently evolving rapidly, roles are moving in both their sco…" at bounding box center [276, 103] width 362 height 30
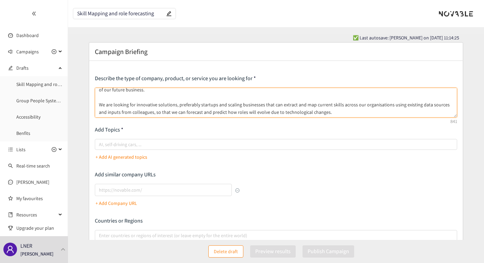
scroll to position [39, 0]
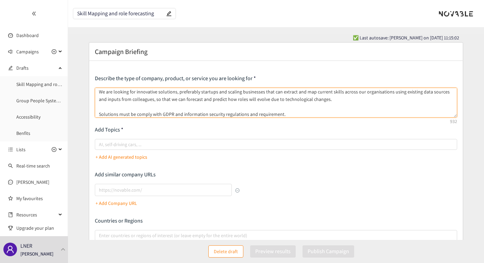
click at [260, 92] on textarea "As technology is currently evolving rapidly, roles are moving in both their sco…" at bounding box center [276, 103] width 362 height 30
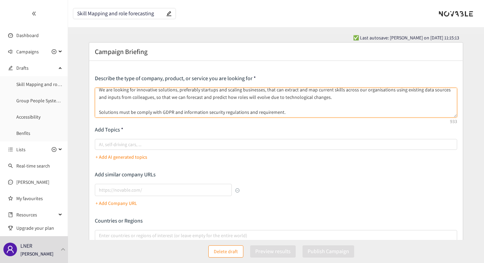
click at [321, 97] on textarea "As technology is currently evolving rapidly, roles are moving in both their sco…" at bounding box center [276, 103] width 362 height 30
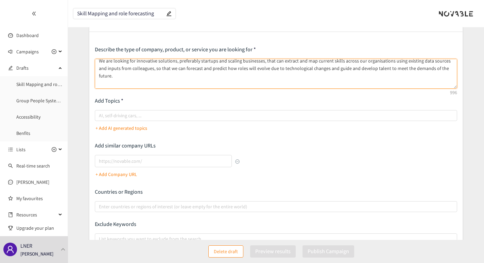
scroll to position [29, 0]
click at [174, 112] on div at bounding box center [273, 115] width 352 height 8
type textarea "As technology is currently evolving rapidly, roles are moving in both their sco…"
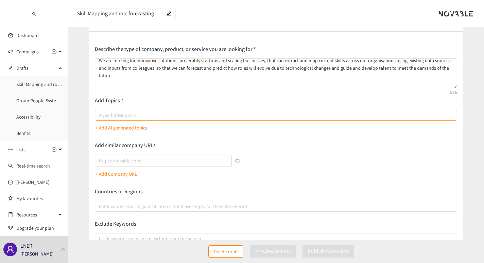
click at [100, 112] on input "AI, self-driving cars, ..." at bounding box center [99, 115] width 1 height 8
click at [137, 124] on p "+ Add AI generated topics" at bounding box center [122, 127] width 52 height 7
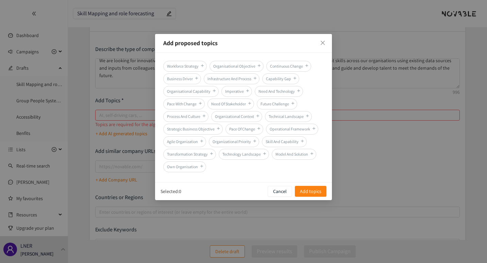
click at [125, 114] on div "Add proposed topics Workforce Strategy Organisational Objective Continuous Chan…" at bounding box center [243, 131] width 487 height 263
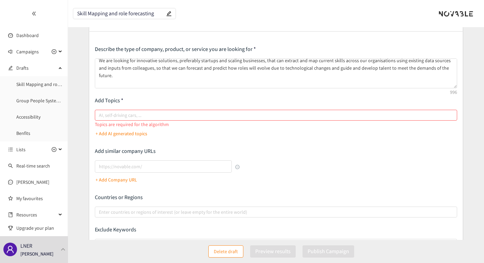
click at [125, 114] on div at bounding box center [273, 115] width 352 height 8
click at [100, 114] on input "AI, self-driving cars, ..." at bounding box center [99, 115] width 1 height 8
type input "Talent development"
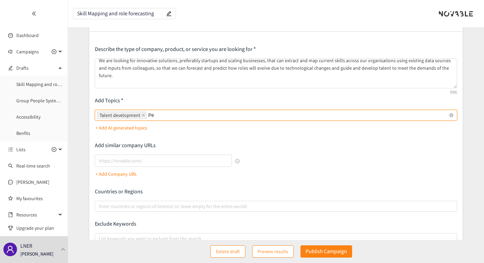
type input "P"
type input "Workforce Strategy"
type input "Strategic Workforce Planning"
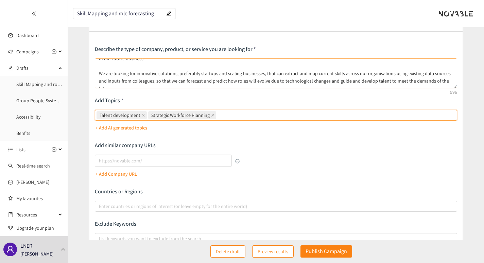
scroll to position [28, 0]
type input "Future skills"
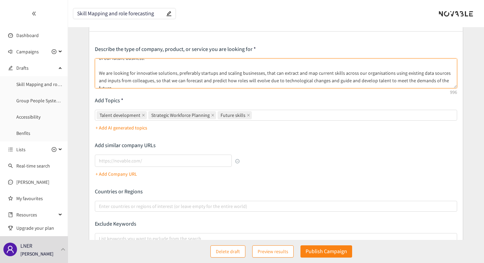
click at [202, 81] on textarea "As technology is currently evolving rapidly, roles are moving in both their sco…" at bounding box center [276, 73] width 362 height 30
click at [257, 115] on div "Talent development Strategic Workforce Planning Future skills" at bounding box center [273, 116] width 352 height 10
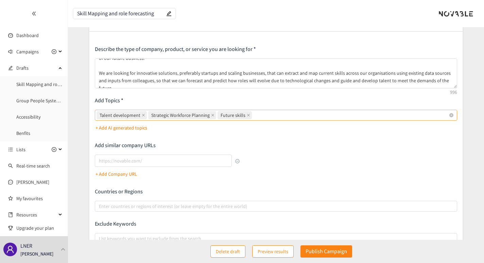
click at [255, 115] on input "Talent development Strategic Workforce Planning Future skills" at bounding box center [253, 115] width 1 height 8
type input "w"
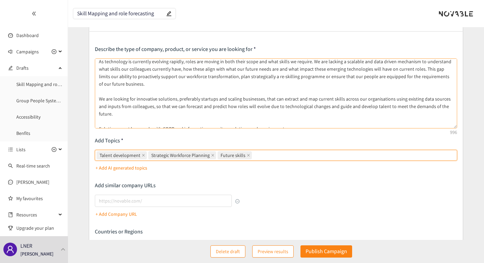
scroll to position [1, 0]
drag, startPoint x: 456, startPoint y: 87, endPoint x: 451, endPoint y: 128, distance: 40.4
click at [451, 128] on textarea "As technology is currently evolving rapidly, roles are moving in both their sco…" at bounding box center [276, 93] width 362 height 70
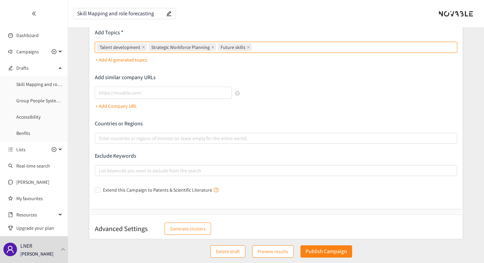
scroll to position [144, 0]
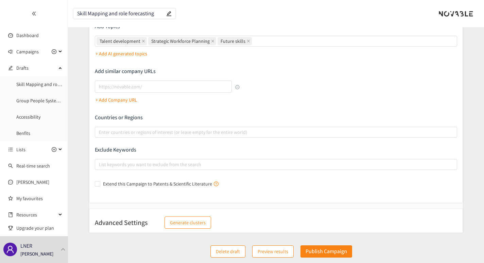
click at [271, 251] on span "Preview results" at bounding box center [273, 251] width 31 height 7
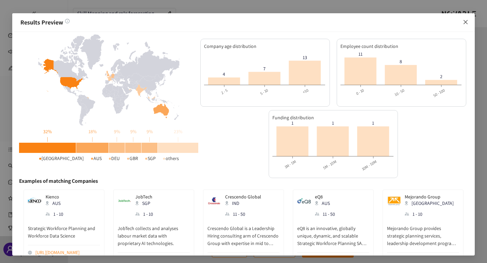
click at [466, 23] on icon "close" at bounding box center [465, 21] width 5 height 5
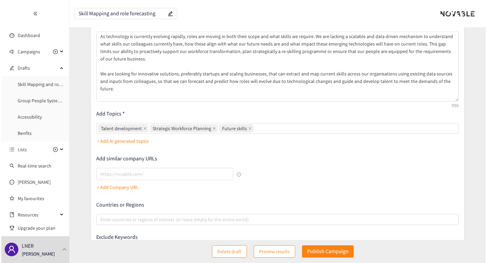
scroll to position [0, 0]
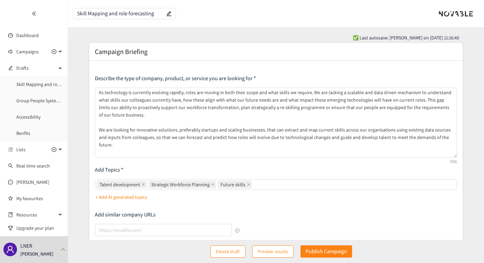
click at [280, 254] on span "Preview results" at bounding box center [273, 251] width 31 height 7
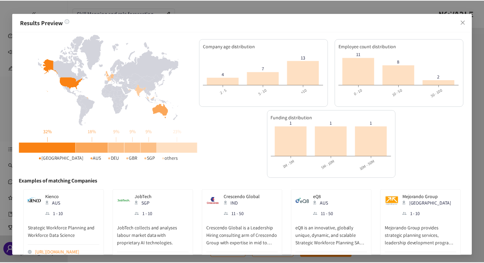
scroll to position [24, 0]
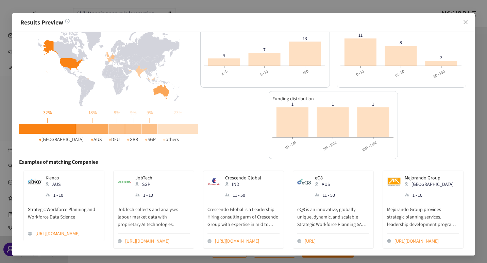
click at [231, 141] on div "Funding distribution 1M - 5M 5M - 10M 10M - 50M 1M - 5M 5M - 10M 10M - 50M 1 1 1" at bounding box center [333, 125] width 269 height 68
click at [467, 23] on icon "close" at bounding box center [465, 22] width 4 height 4
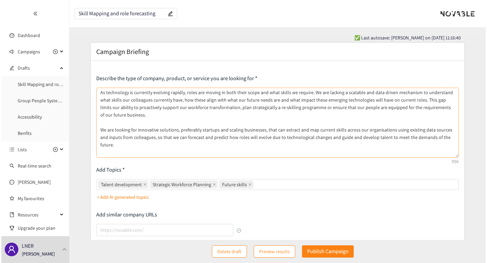
scroll to position [0, 0]
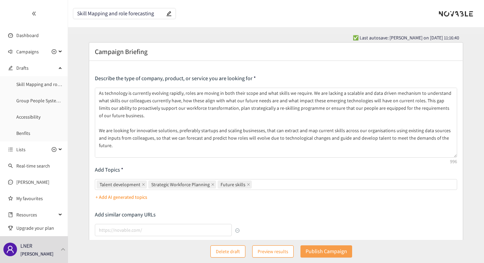
click at [323, 251] on p "Publish Campaign" at bounding box center [326, 251] width 41 height 9
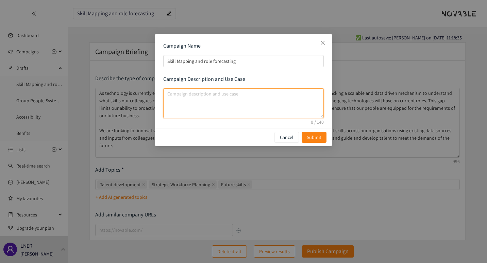
click at [186, 100] on textarea "campaign description and use case" at bounding box center [243, 103] width 161 height 30
type textarea "We are interested in early stage startups that can co-develop solutions with us."
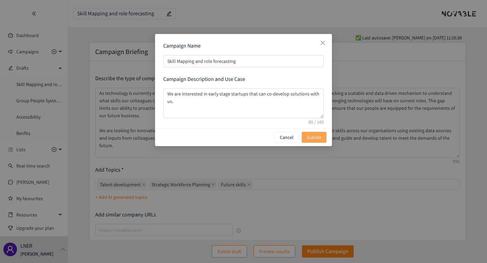
click at [318, 140] on span "Submit" at bounding box center [314, 137] width 15 height 7
